Goal: Transaction & Acquisition: Purchase product/service

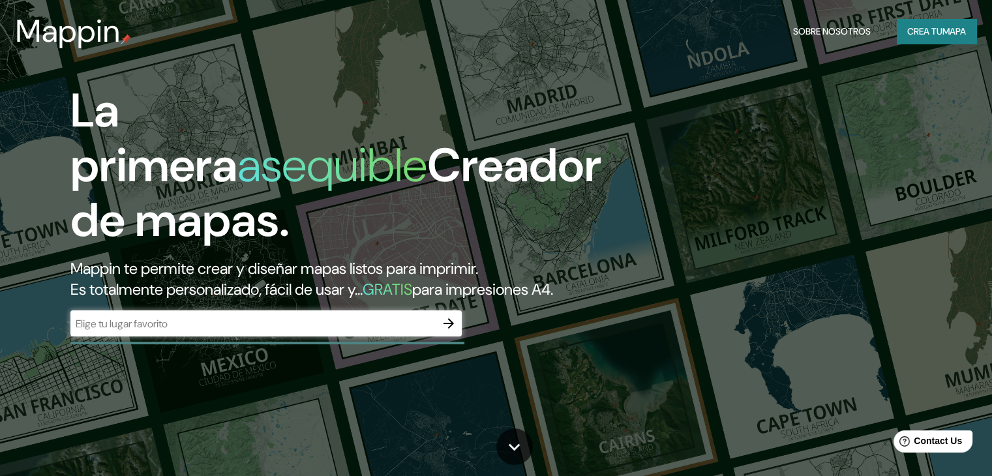
click at [205, 336] on div "​" at bounding box center [265, 323] width 391 height 26
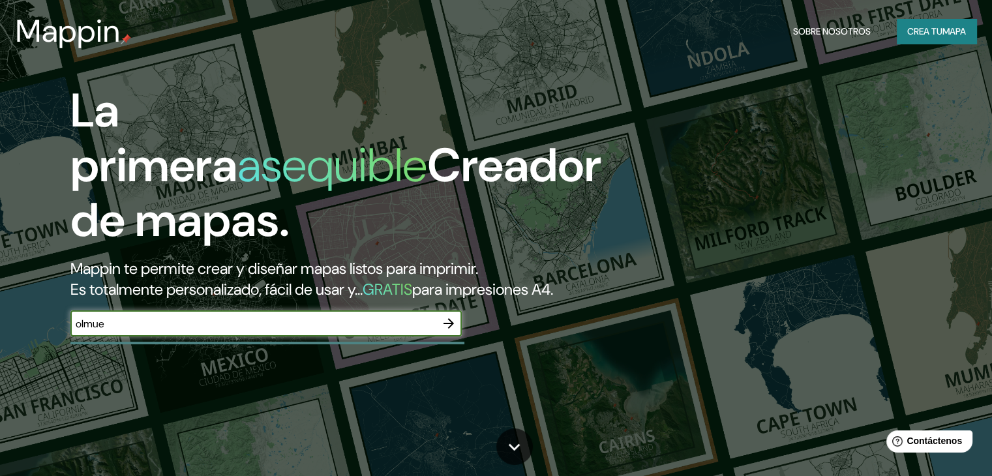
type input "olmue"
click at [452, 329] on icon "button" at bounding box center [448, 323] width 10 height 10
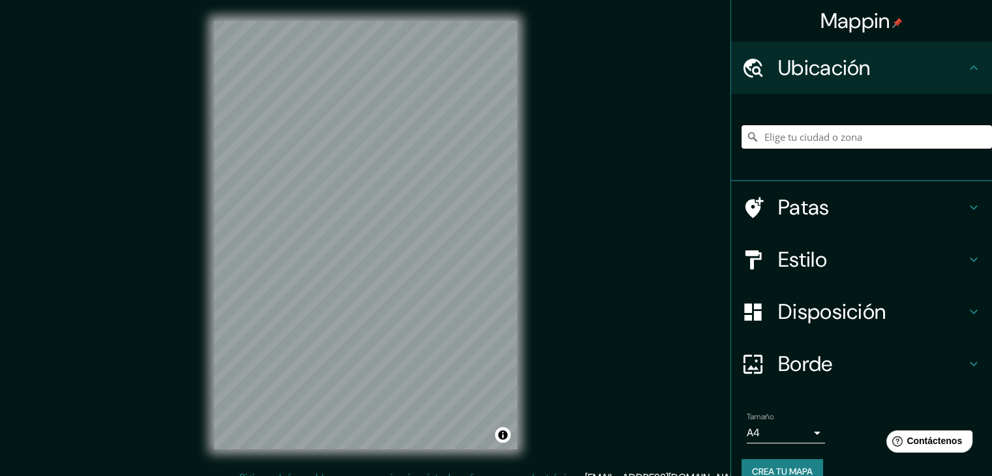
click at [795, 130] on input "Elige tu ciudad o zona" at bounding box center [866, 136] width 250 height 23
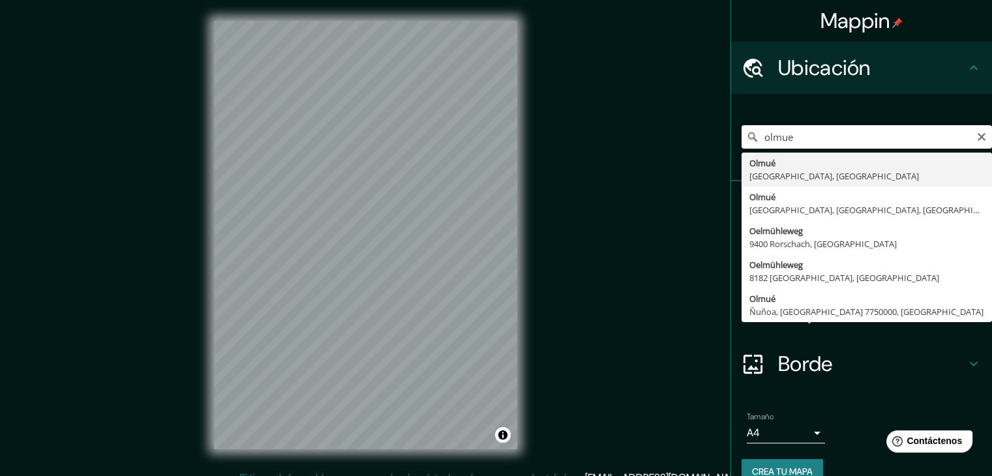
type input "[GEOGRAPHIC_DATA], [GEOGRAPHIC_DATA], [GEOGRAPHIC_DATA]"
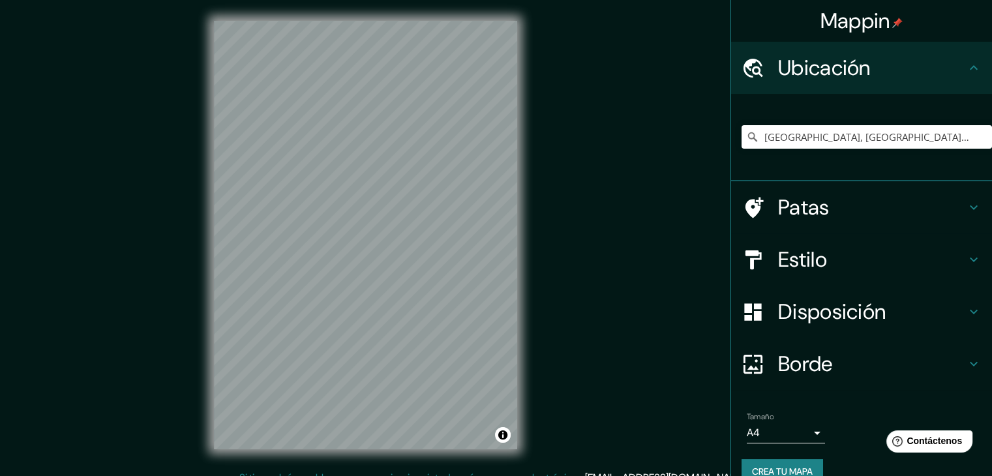
click at [823, 269] on h4 "Estilo" at bounding box center [872, 259] width 188 height 26
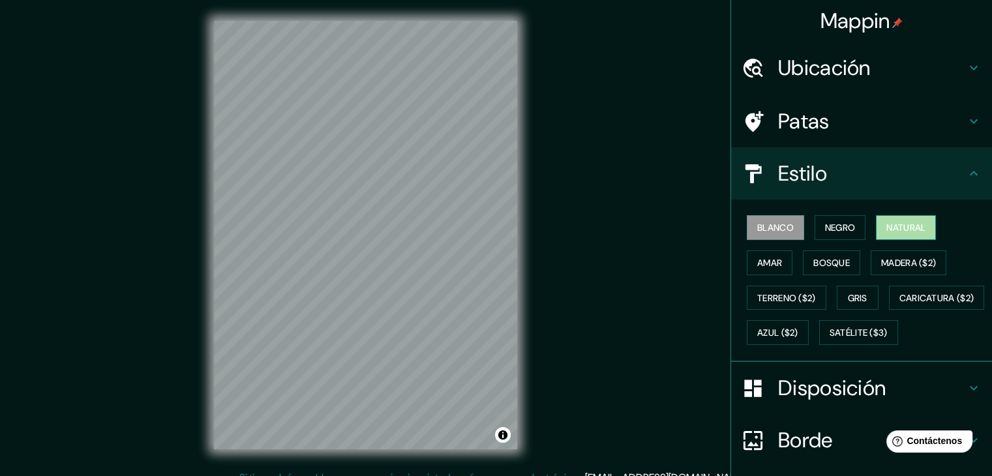
click at [896, 225] on font "Natural" at bounding box center [905, 228] width 39 height 12
click at [791, 402] on font "Disposición" at bounding box center [832, 387] width 108 height 27
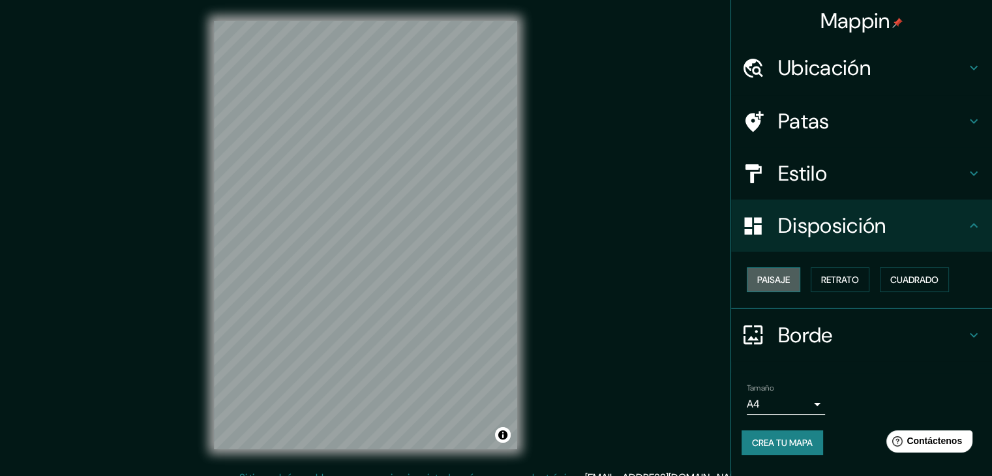
click at [782, 288] on button "Paisaje" at bounding box center [772, 279] width 53 height 25
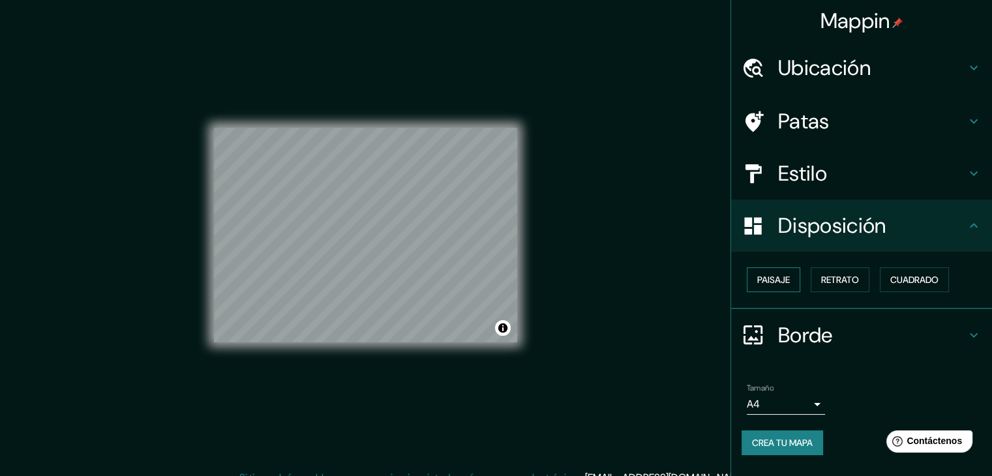
click at [761, 278] on font "Paisaje" at bounding box center [773, 280] width 33 height 12
click at [837, 334] on h4 "Borde" at bounding box center [872, 335] width 188 height 26
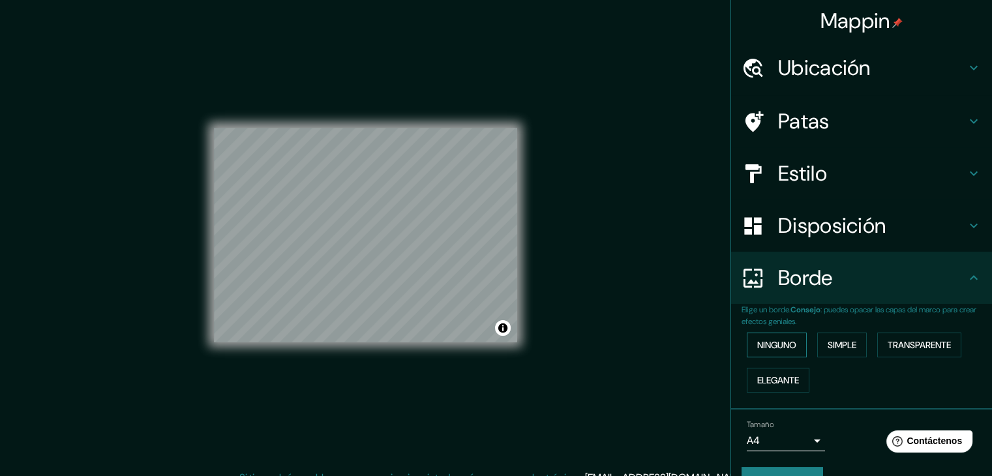
click at [757, 342] on font "Ninguno" at bounding box center [776, 345] width 39 height 12
click at [788, 467] on button "Crea tu mapa" at bounding box center [781, 479] width 81 height 25
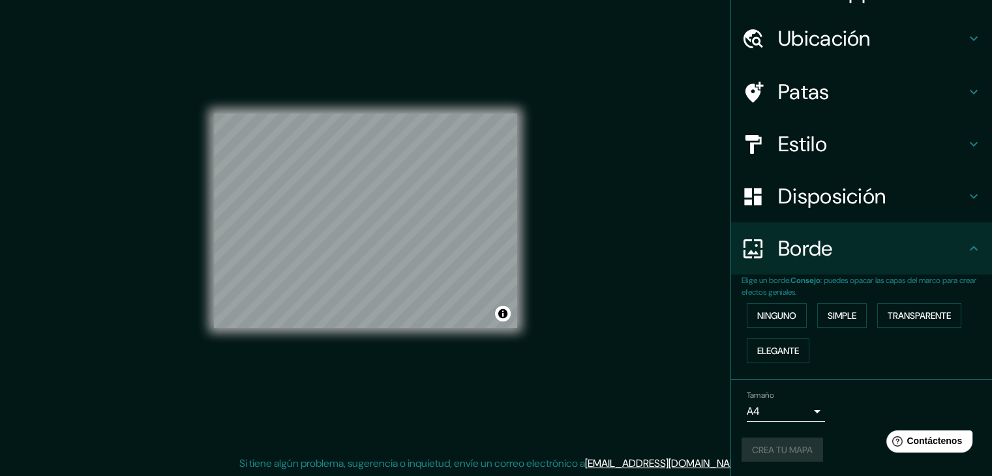
scroll to position [15, 0]
click at [780, 449] on font "Crea tu mapa" at bounding box center [782, 450] width 61 height 12
click at [604, 271] on div "Mappin Ubicación Olmué, [GEOGRAPHIC_DATA], [GEOGRAPHIC_DATA] Patas Estilo Dispo…" at bounding box center [496, 230] width 992 height 491
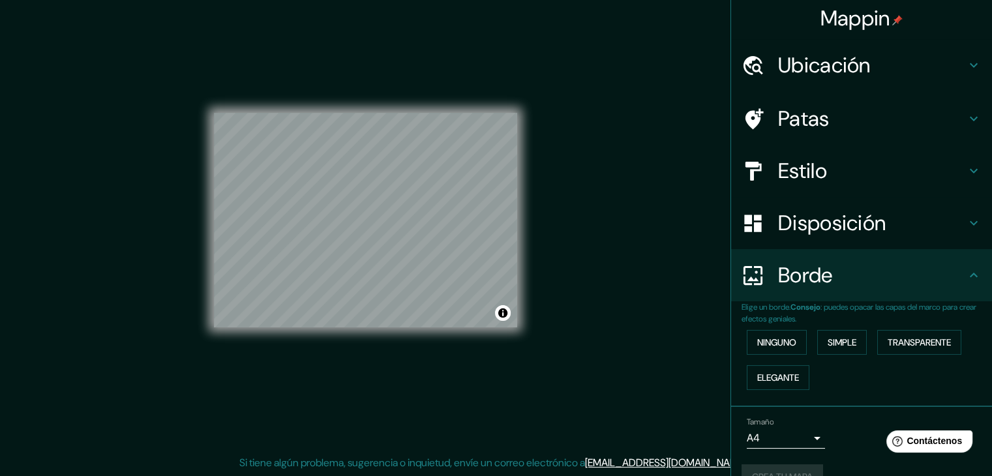
scroll to position [0, 0]
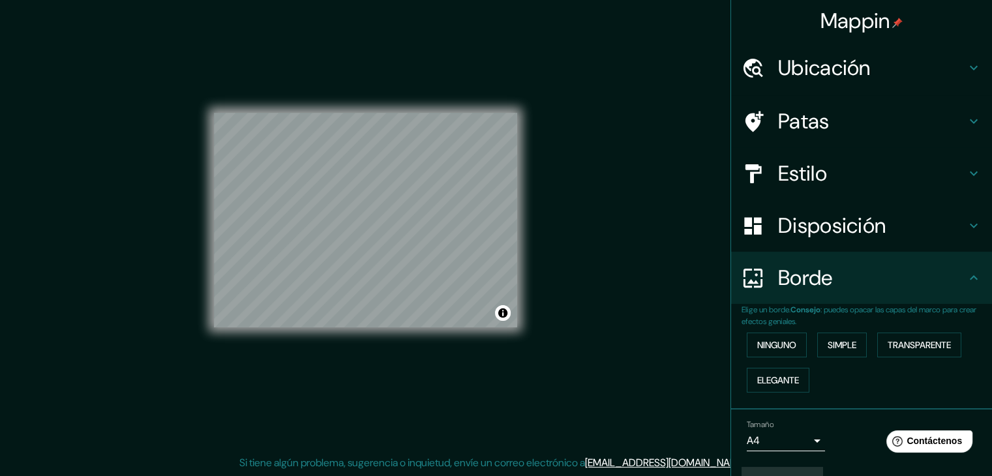
click at [634, 144] on div "Mappin Ubicación Olmué, [GEOGRAPHIC_DATA], [GEOGRAPHIC_DATA] Patas Estilo Dispo…" at bounding box center [496, 230] width 992 height 491
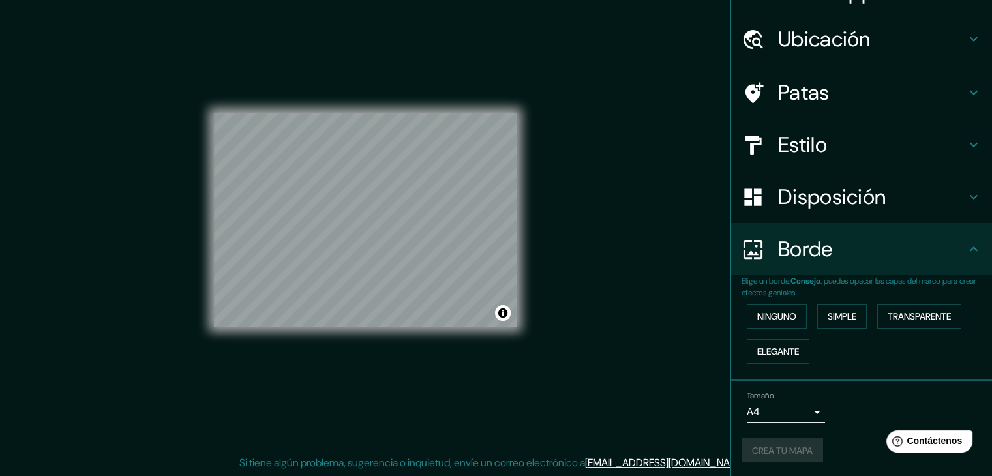
scroll to position [29, 0]
click at [779, 445] on div "Crea tu mapa" at bounding box center [861, 449] width 240 height 25
click at [604, 356] on div "Mappin Ubicación Olmué, [GEOGRAPHIC_DATA], [GEOGRAPHIC_DATA] Patas Estilo Dispo…" at bounding box center [496, 230] width 992 height 491
click at [774, 447] on font "Crea tu mapa" at bounding box center [782, 450] width 61 height 12
click at [248, 215] on div at bounding box center [250, 214] width 10 height 10
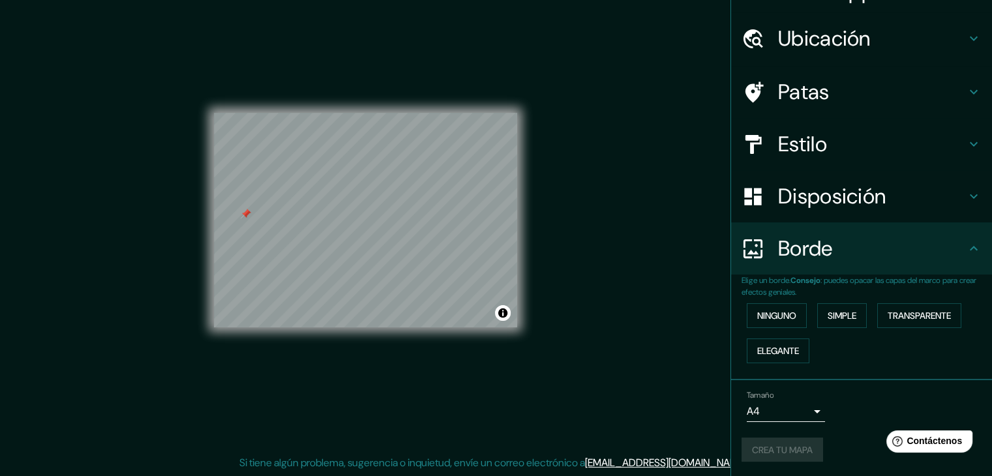
click at [244, 213] on div at bounding box center [246, 214] width 10 height 10
click at [333, 314] on div at bounding box center [334, 316] width 10 height 10
click at [820, 98] on h4 "Patas" at bounding box center [872, 92] width 188 height 26
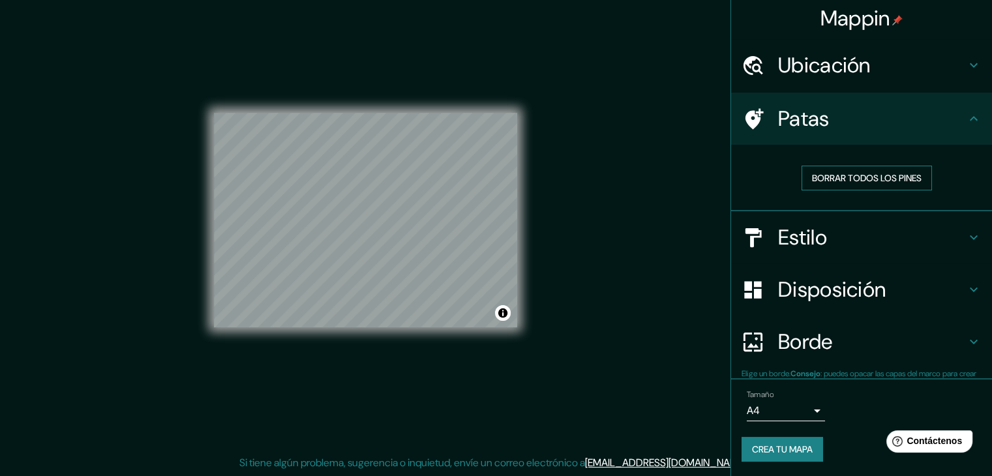
scroll to position [3, 0]
click at [831, 174] on font "Borrar todos los pines" at bounding box center [867, 177] width 110 height 12
click at [782, 450] on font "Crea tu mapa" at bounding box center [782, 450] width 61 height 12
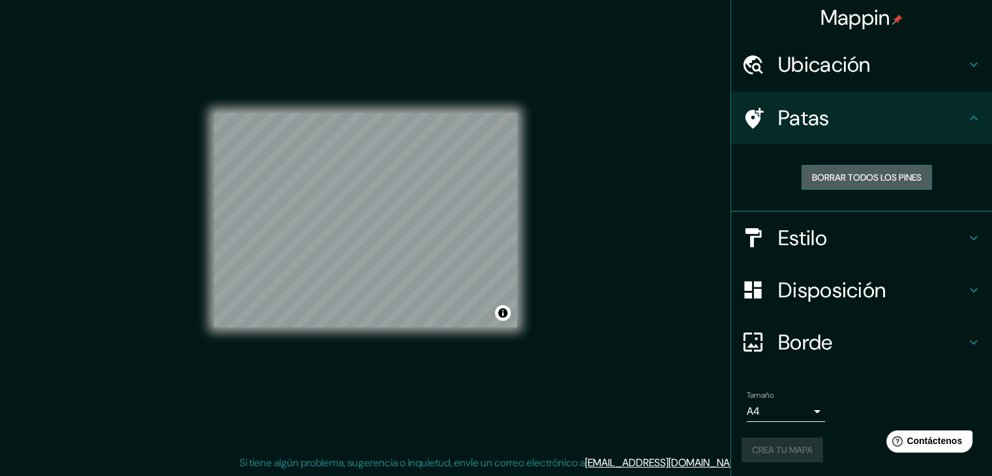
click at [879, 172] on font "Borrar todos los pines" at bounding box center [867, 177] width 110 height 12
click at [965, 68] on icon at bounding box center [973, 65] width 16 height 16
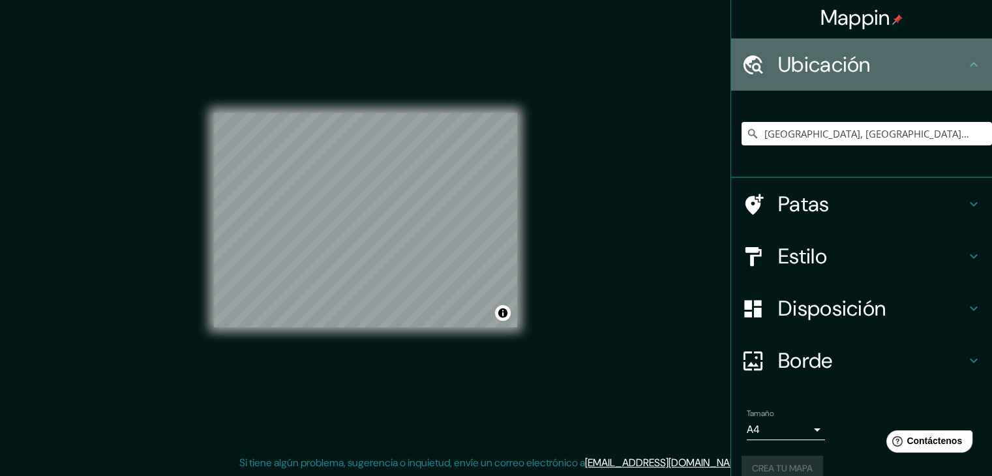
click at [965, 68] on icon at bounding box center [973, 65] width 16 height 16
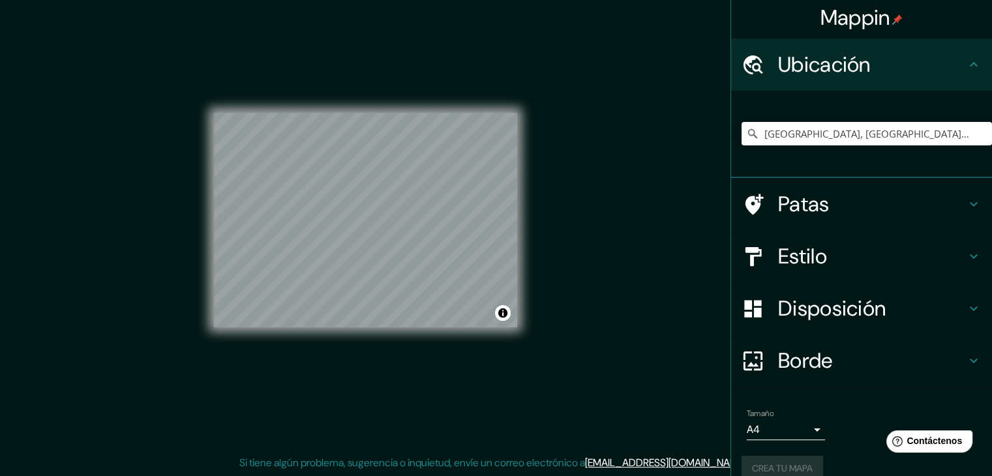
click at [915, 264] on h4 "Estilo" at bounding box center [872, 256] width 188 height 26
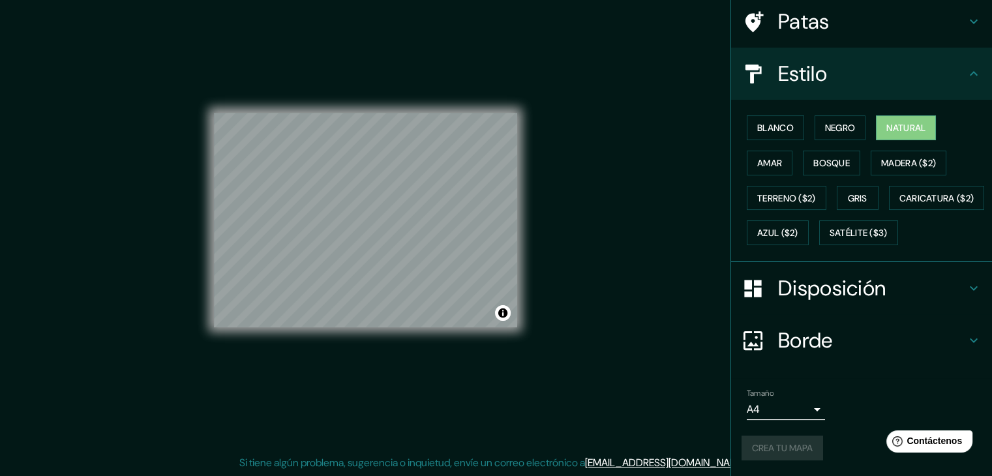
scroll to position [132, 0]
click at [854, 434] on div "Tamaño A4 single Crea tu mapa" at bounding box center [861, 426] width 240 height 87
click at [110, 66] on div "Mappin Ubicación Olmué, [GEOGRAPHIC_DATA], [GEOGRAPHIC_DATA] Patas Estilo Blanc…" at bounding box center [496, 230] width 992 height 491
click at [527, 93] on div "© Mapbox © OpenStreetMap Improve this map" at bounding box center [365, 220] width 345 height 470
click at [767, 447] on font "Crea tu mapa" at bounding box center [782, 448] width 61 height 12
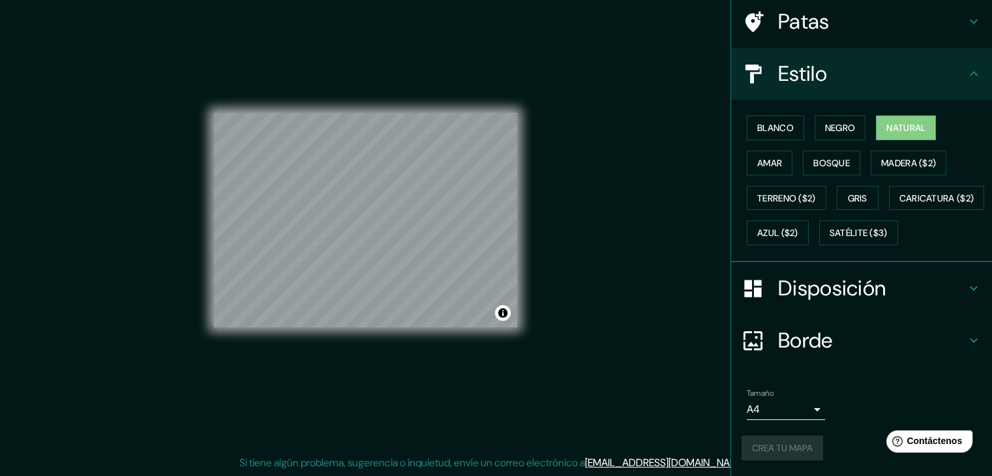
click at [947, 61] on h4 "Estilo" at bounding box center [872, 74] width 188 height 26
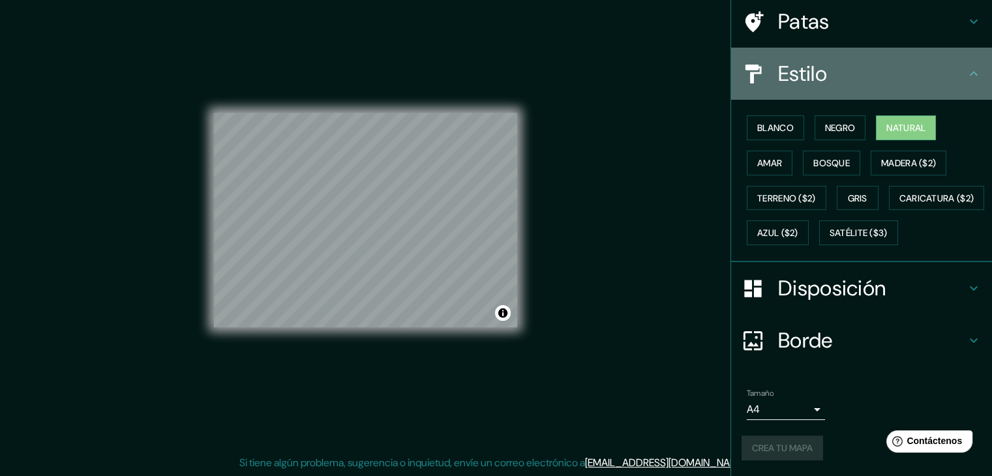
click at [973, 48] on div "Estilo" at bounding box center [861, 74] width 261 height 52
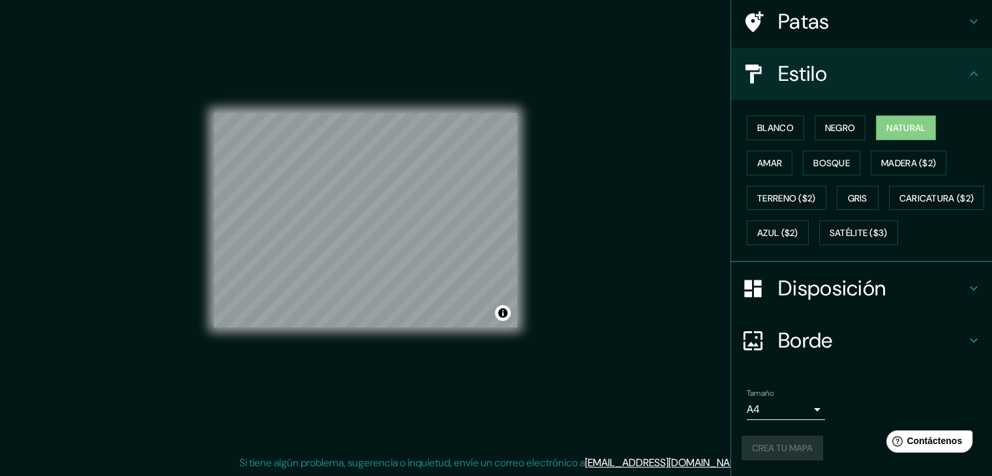
click at [973, 281] on div "Disposición" at bounding box center [861, 288] width 261 height 52
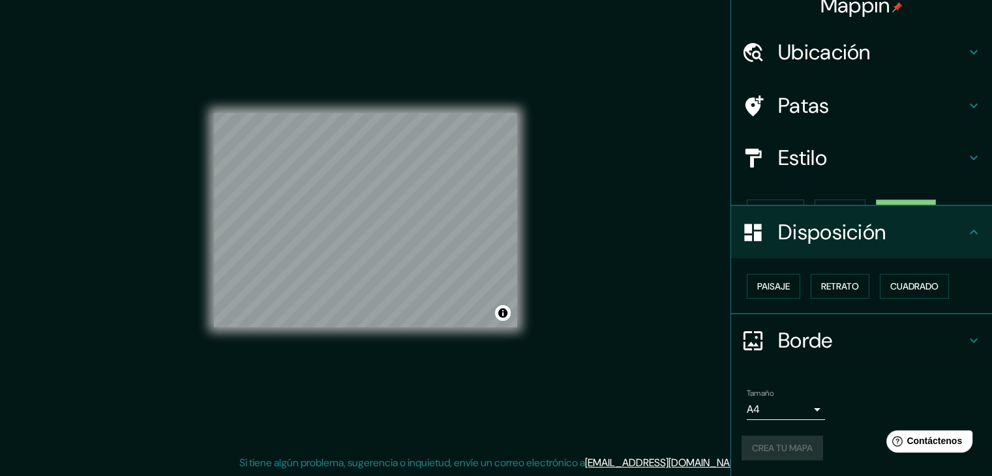
scroll to position [0, 0]
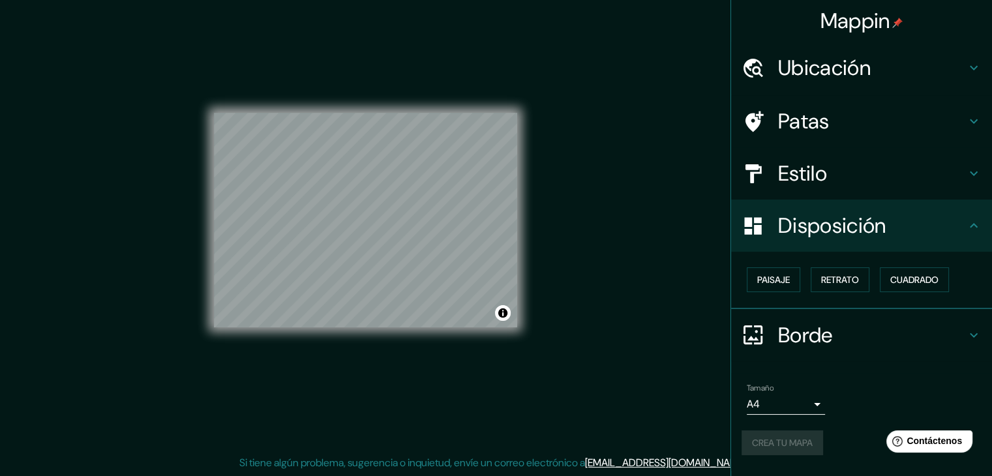
click at [872, 19] on font "Mappin" at bounding box center [855, 20] width 70 height 27
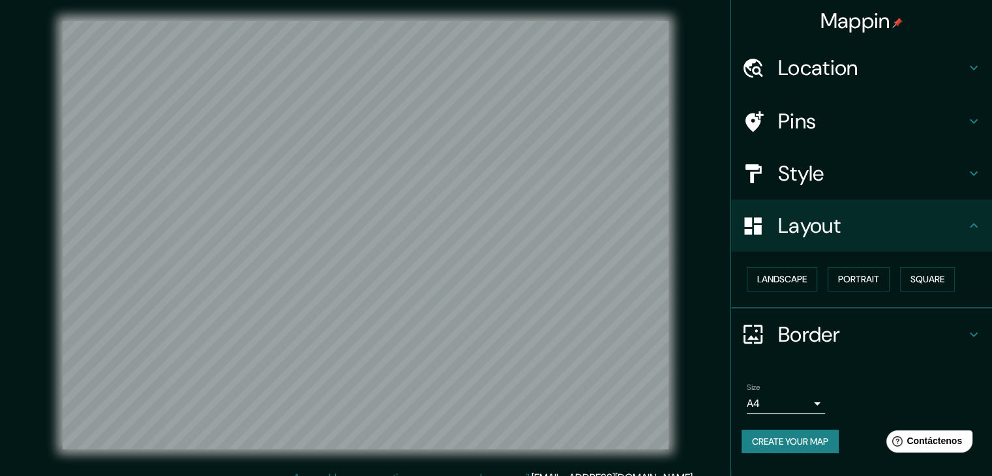
scroll to position [15, 0]
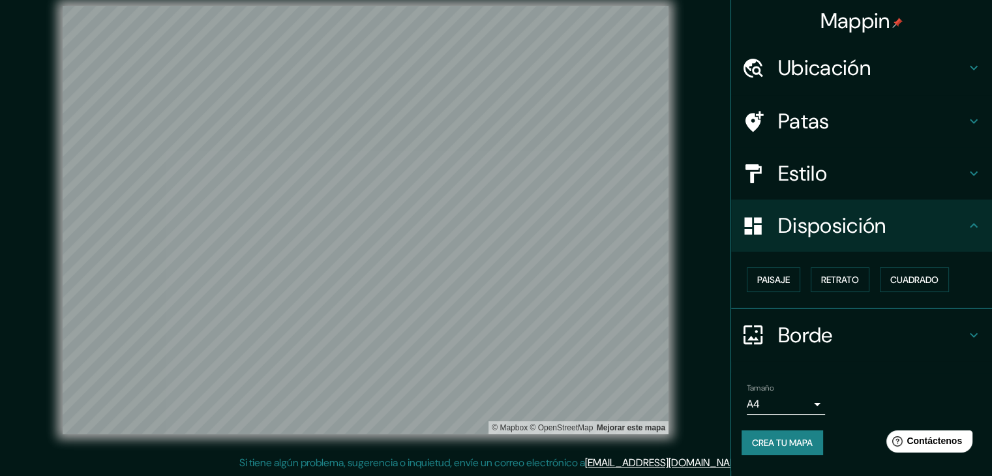
click at [814, 63] on font "Ubicación" at bounding box center [824, 67] width 93 height 27
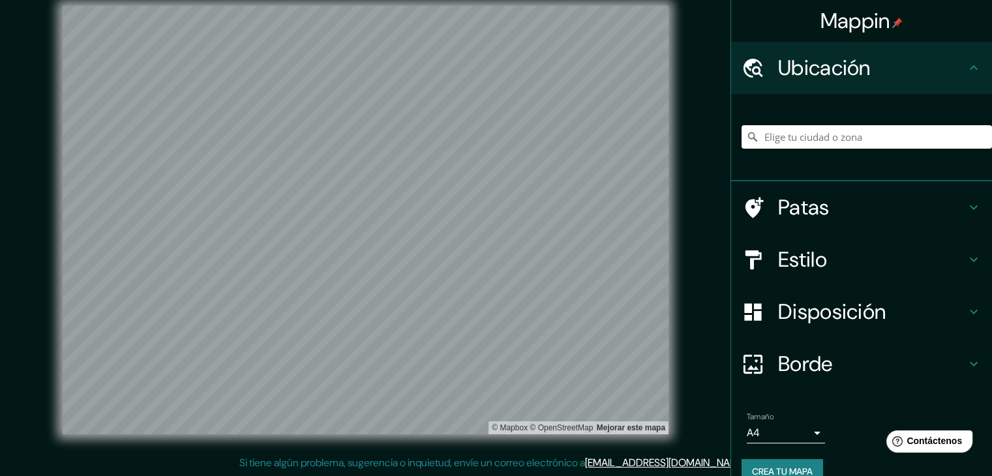
click at [799, 136] on input "Elige tu ciudad o zona" at bounding box center [866, 136] width 250 height 23
type input "[GEOGRAPHIC_DATA], [GEOGRAPHIC_DATA], [GEOGRAPHIC_DATA]"
click at [824, 264] on h4 "Estilo" at bounding box center [872, 259] width 188 height 26
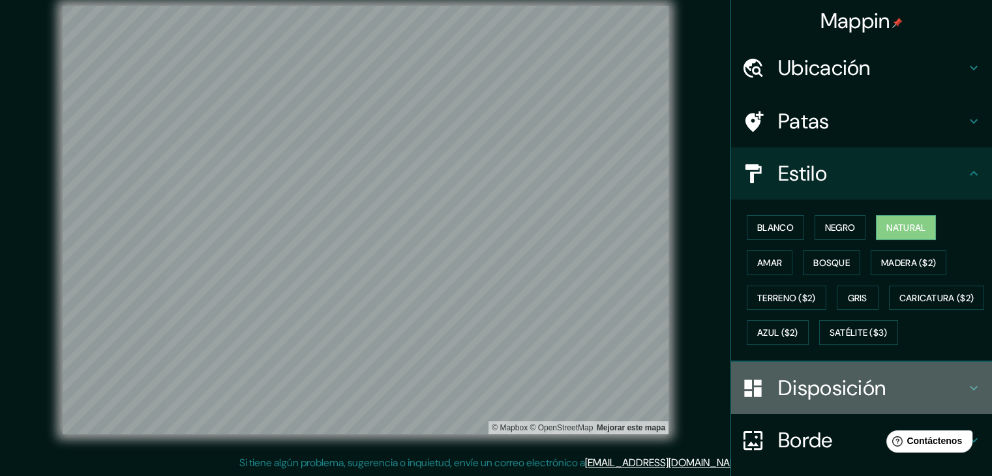
click at [809, 402] on font "Disposición" at bounding box center [832, 387] width 108 height 27
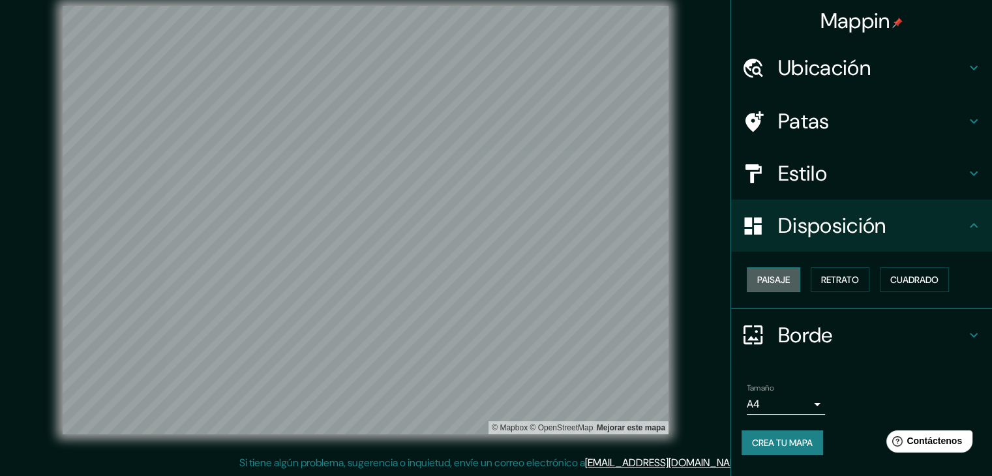
click at [785, 281] on font "Paisaje" at bounding box center [773, 280] width 33 height 12
click at [774, 272] on font "Paisaje" at bounding box center [773, 279] width 33 height 17
click at [795, 444] on font "Crea tu mapa" at bounding box center [782, 443] width 61 height 12
click at [776, 438] on font "Crea tu mapa" at bounding box center [782, 443] width 61 height 12
